Goal: Feedback & Contribution: Submit feedback/report problem

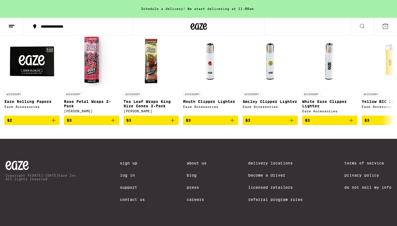
scroll to position [2325, 0]
click at [123, 173] on link "Log In" at bounding box center [132, 175] width 25 height 4
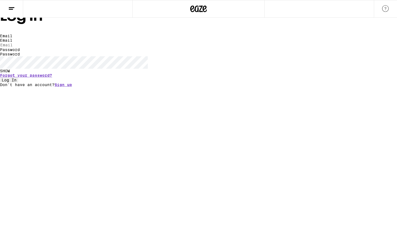
type input "[EMAIL_ADDRESS][DOMAIN_NAME]"
click at [18, 82] on button "Log In" at bounding box center [9, 79] width 18 height 5
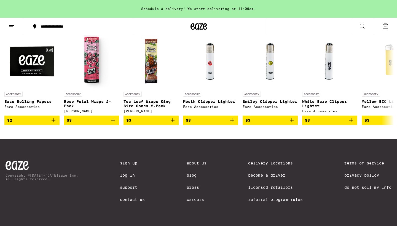
scroll to position [2325, 0]
click at [125, 185] on link "Support" at bounding box center [132, 187] width 25 height 4
click at [130, 200] on link "Contact Us" at bounding box center [132, 199] width 25 height 4
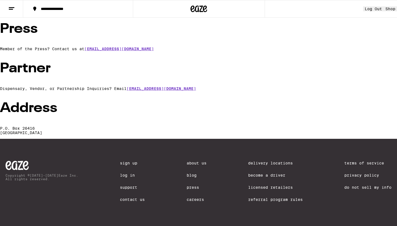
scroll to position [126, 0]
click at [125, 199] on link "Contact Us" at bounding box center [132, 199] width 25 height 4
click at [130, 199] on link "Contact Us" at bounding box center [132, 199] width 25 height 4
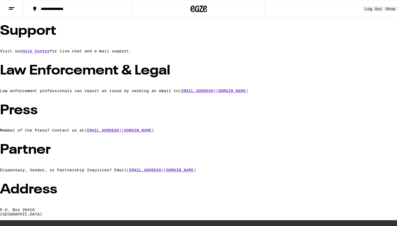
scroll to position [22, 0]
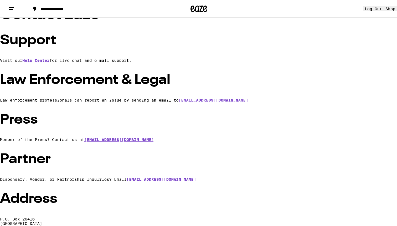
click at [10, 6] on icon at bounding box center [11, 8] width 7 height 7
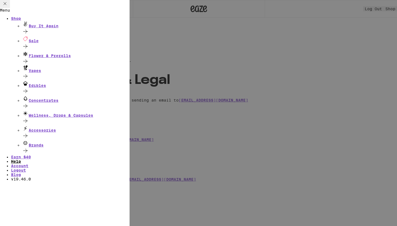
scroll to position [13, 0]
click at [21, 159] on link "Help" at bounding box center [16, 161] width 10 height 4
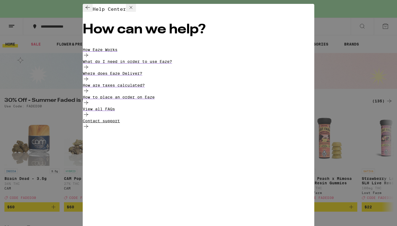
click at [207, 130] on div "Contact support" at bounding box center [199, 125] width 232 height 12
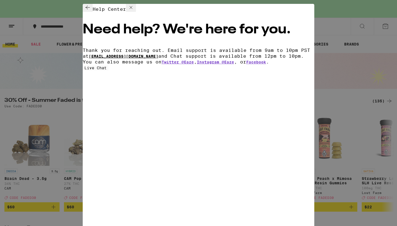
click at [158, 54] on link "[EMAIL_ADDRESS][DOMAIN_NAME]" at bounding box center [123, 56] width 69 height 4
click at [134, 11] on icon at bounding box center [131, 7] width 7 height 7
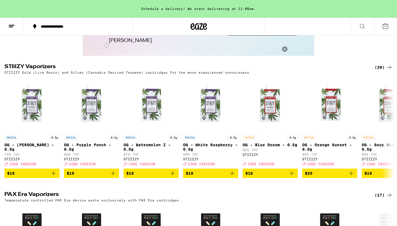
scroll to position [968, 0]
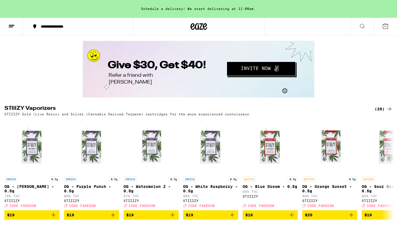
click at [362, 26] on icon at bounding box center [362, 26] width 7 height 7
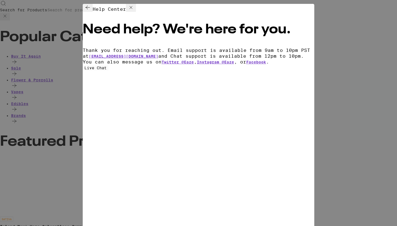
click at [90, 9] on icon at bounding box center [87, 8] width 4 height 4
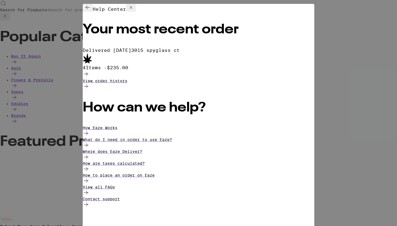
click at [88, 72] on icon at bounding box center [86, 74] width 4 height 4
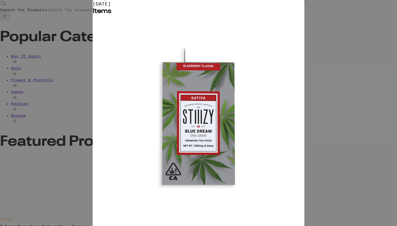
scroll to position [18, 0]
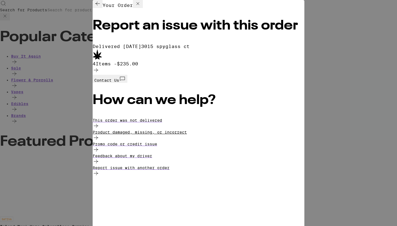
click at [217, 133] on div "Product damaged, missing, or incorrect" at bounding box center [199, 136] width 212 height 12
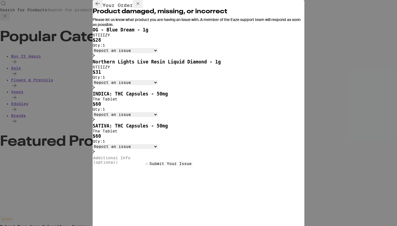
select select "item_missing"
click at [192, 166] on span "Submit Your Issue" at bounding box center [170, 163] width 42 height 4
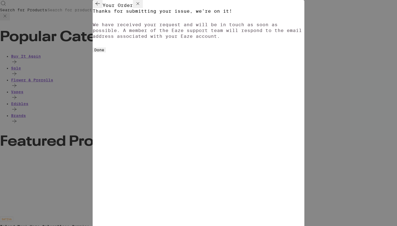
click at [104, 52] on span "Done" at bounding box center [99, 50] width 10 height 4
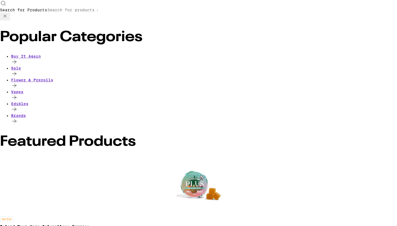
click at [8, 13] on icon at bounding box center [5, 16] width 7 height 7
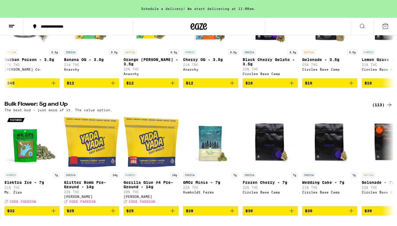
scroll to position [492, 0]
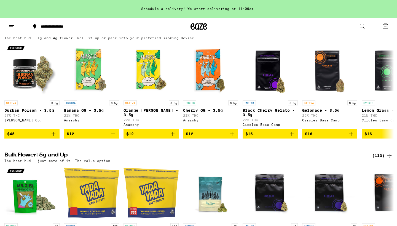
click at [389, 36] on icon at bounding box center [389, 32] width 7 height 7
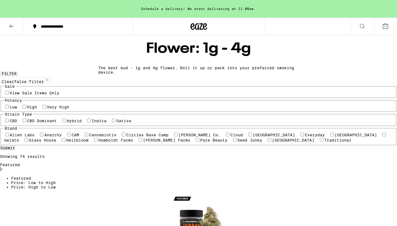
click at [386, 27] on icon at bounding box center [385, 26] width 5 height 5
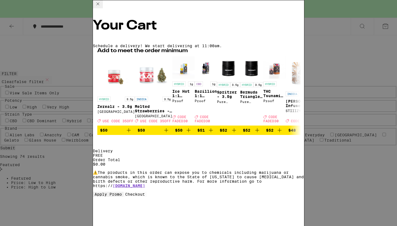
click at [386, 27] on div "Your Cart Schedule a delivery! We start delivering at 11:00am. Add to meet the …" at bounding box center [198, 113] width 397 height 226
